Goal: Information Seeking & Learning: Learn about a topic

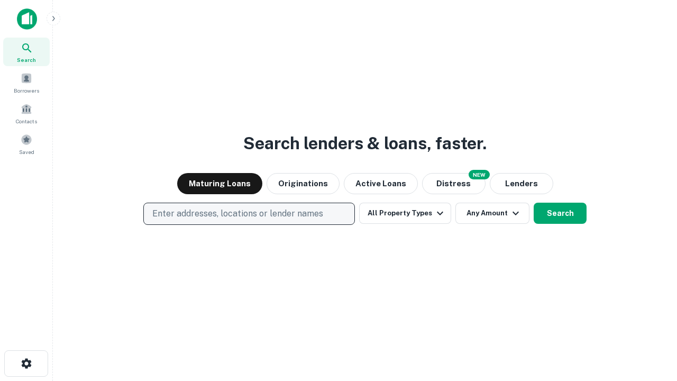
click at [248, 214] on p "Enter addresses, locations or lender names" at bounding box center [237, 213] width 171 height 13
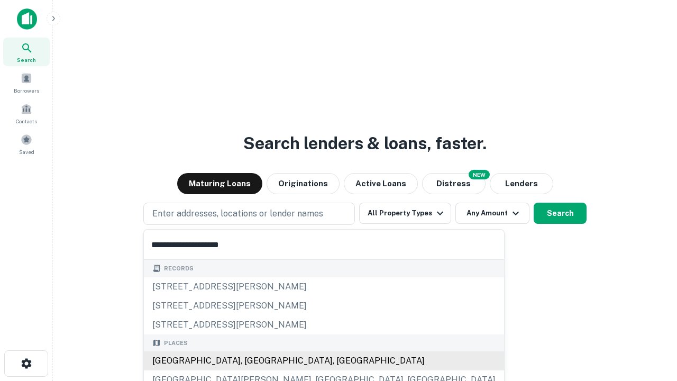
click at [253, 360] on div "[GEOGRAPHIC_DATA], [GEOGRAPHIC_DATA], [GEOGRAPHIC_DATA]" at bounding box center [324, 360] width 360 height 19
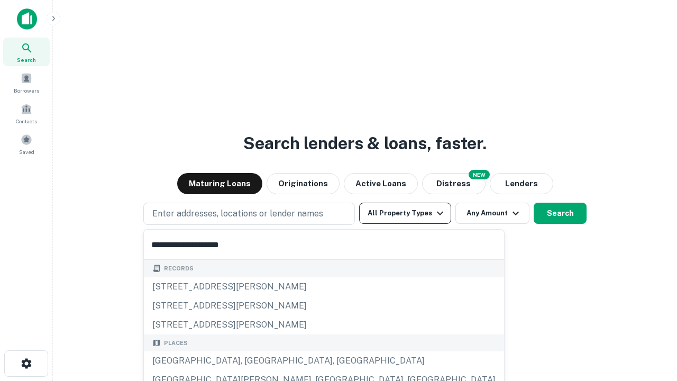
click at [405, 213] on button "All Property Types" at bounding box center [405, 212] width 92 height 21
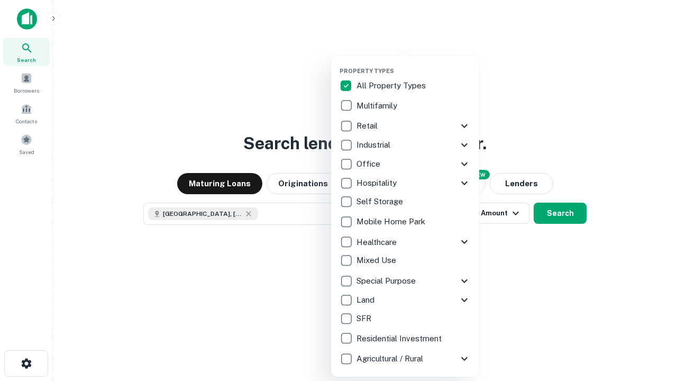
click at [413, 64] on button "button" at bounding box center [413, 64] width 148 height 1
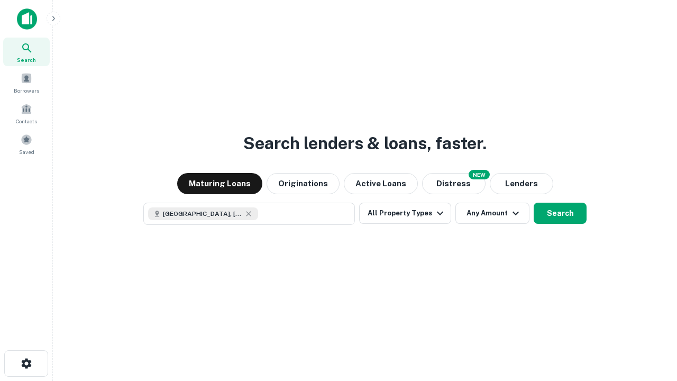
scroll to position [17, 0]
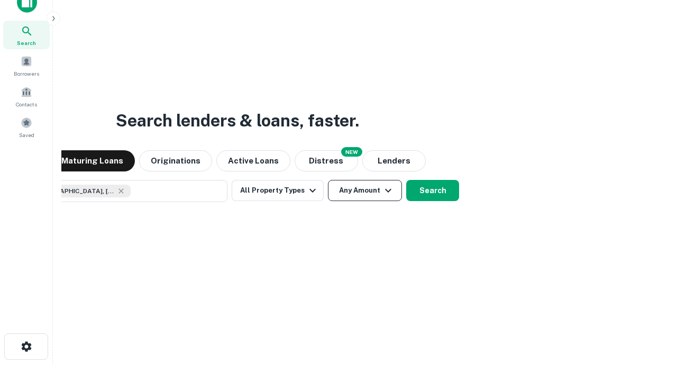
click at [328, 180] on button "Any Amount" at bounding box center [365, 190] width 74 height 21
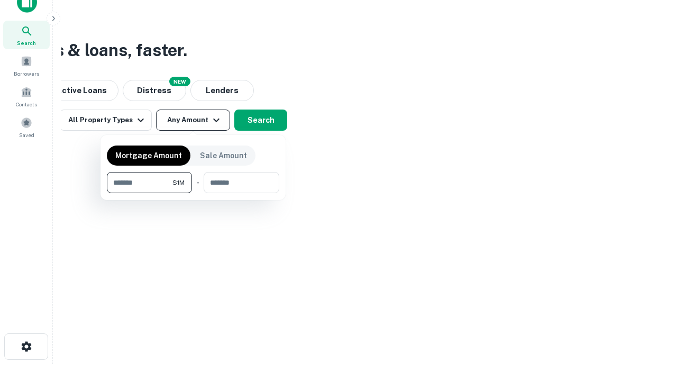
type input "*******"
click at [193, 193] on button "button" at bounding box center [193, 193] width 172 height 1
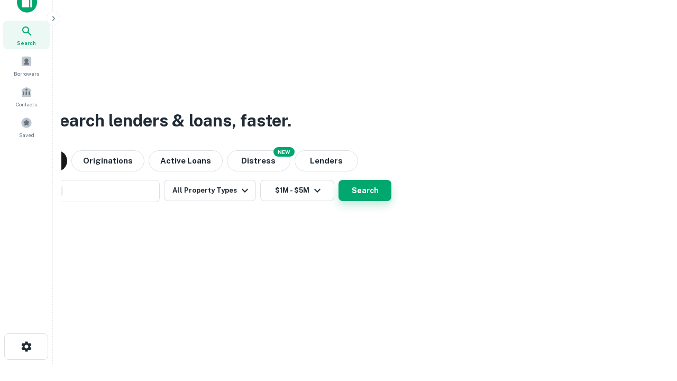
click at [338, 180] on button "Search" at bounding box center [364, 190] width 53 height 21
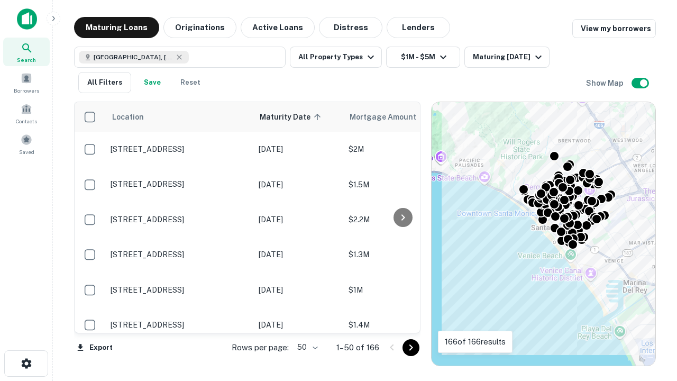
click at [306, 347] on body "Search Borrowers Contacts Saved Maturing Loans Originations Active Loans Distre…" at bounding box center [338, 190] width 677 height 381
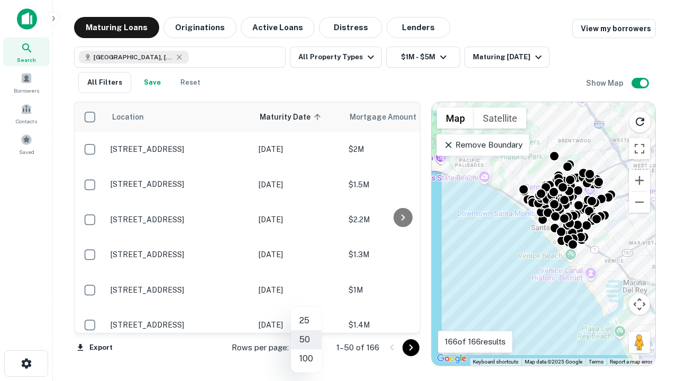
click at [306, 320] on li "25" at bounding box center [306, 320] width 31 height 19
